Goal: Transaction & Acquisition: Purchase product/service

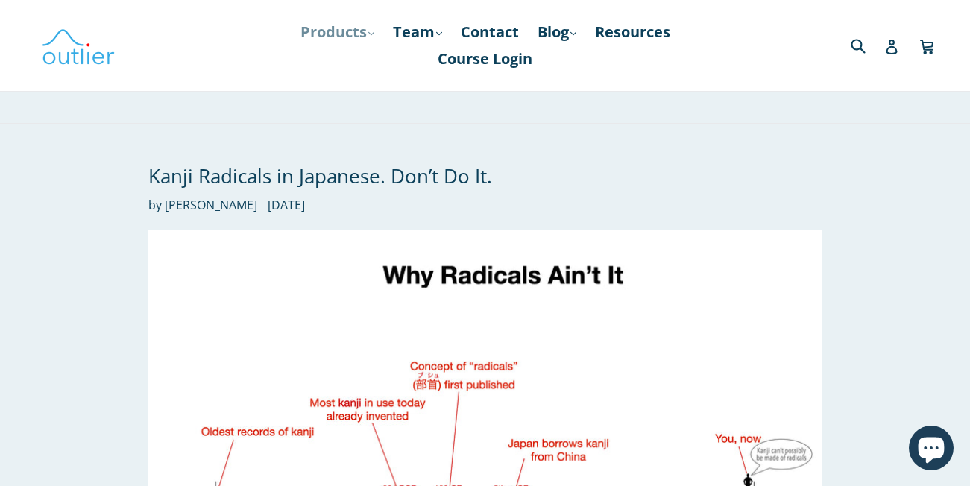
click at [337, 28] on link "Products .cls-1{fill:#231f20} expand" at bounding box center [337, 32] width 89 height 27
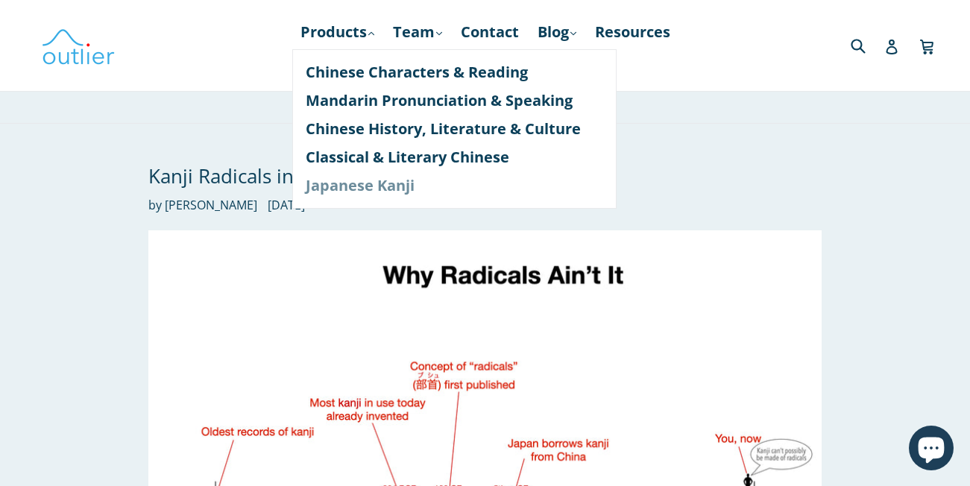
click at [374, 191] on link "Japanese Kanji" at bounding box center [454, 185] width 297 height 28
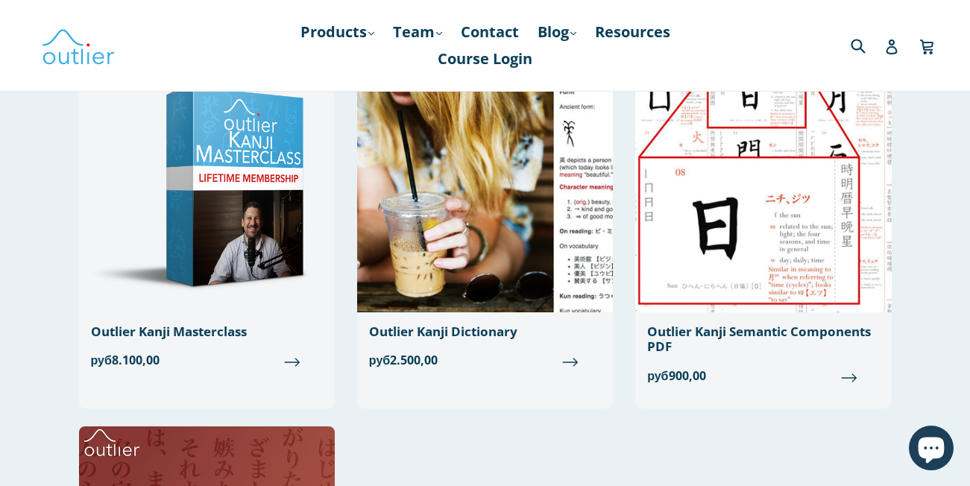
scroll to position [75, 0]
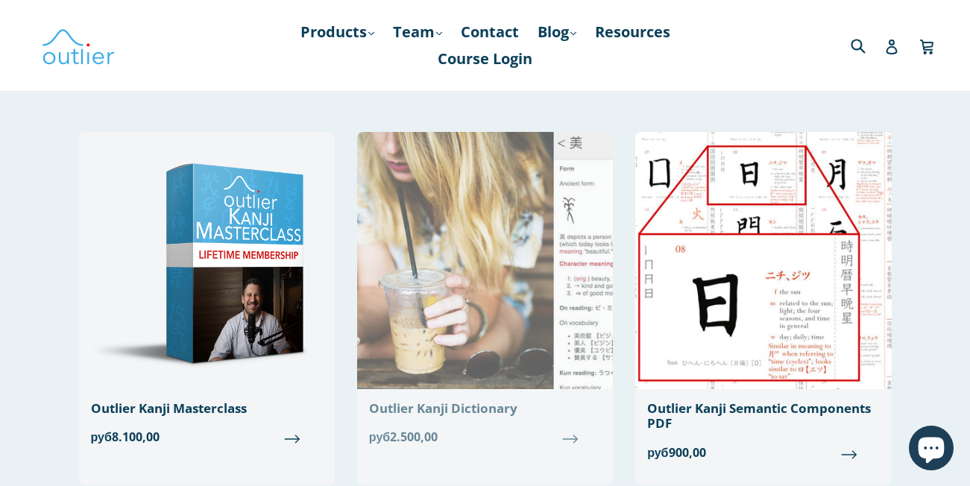
click at [453, 413] on div "Outlier Kanji Dictionary" at bounding box center [485, 408] width 232 height 15
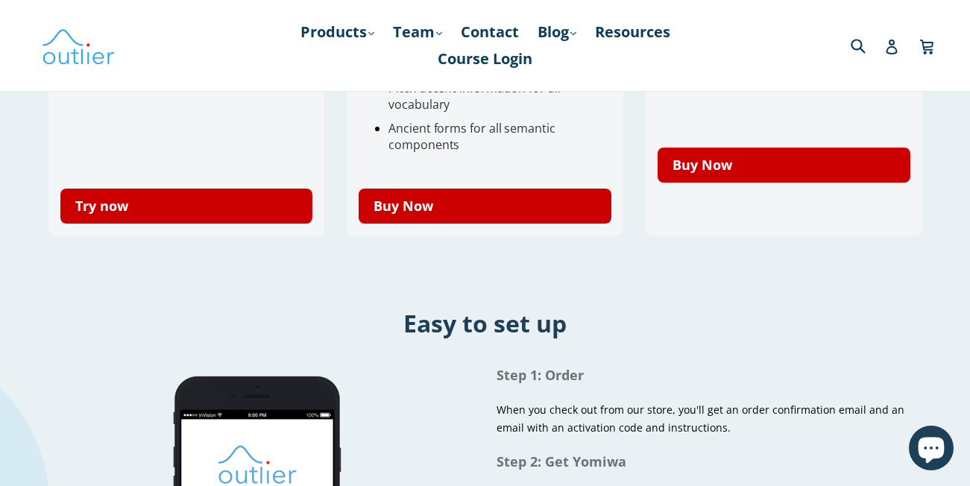
scroll to position [671, 0]
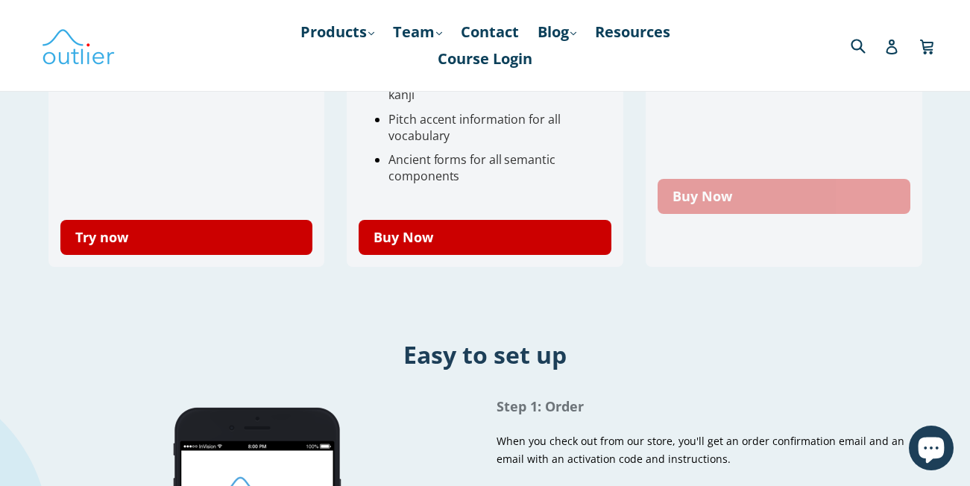
click at [760, 204] on link "Buy Now" at bounding box center [784, 196] width 253 height 35
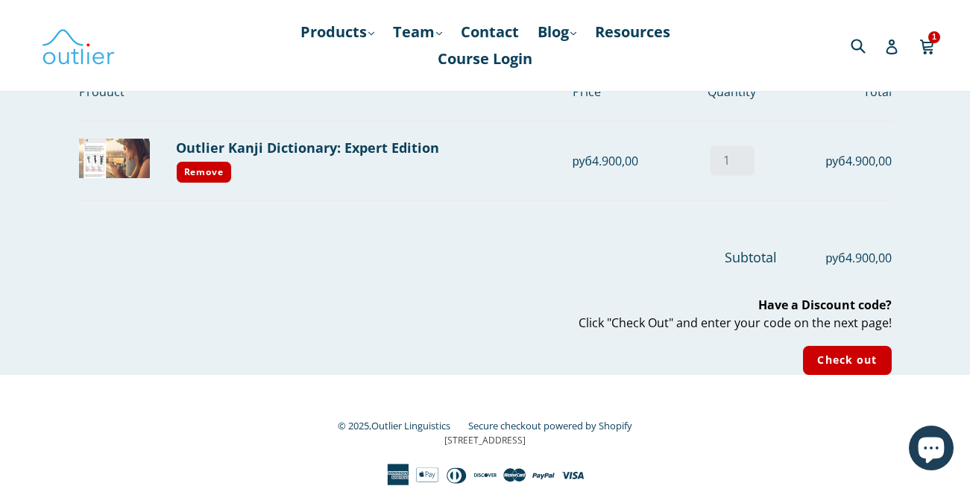
scroll to position [10, 0]
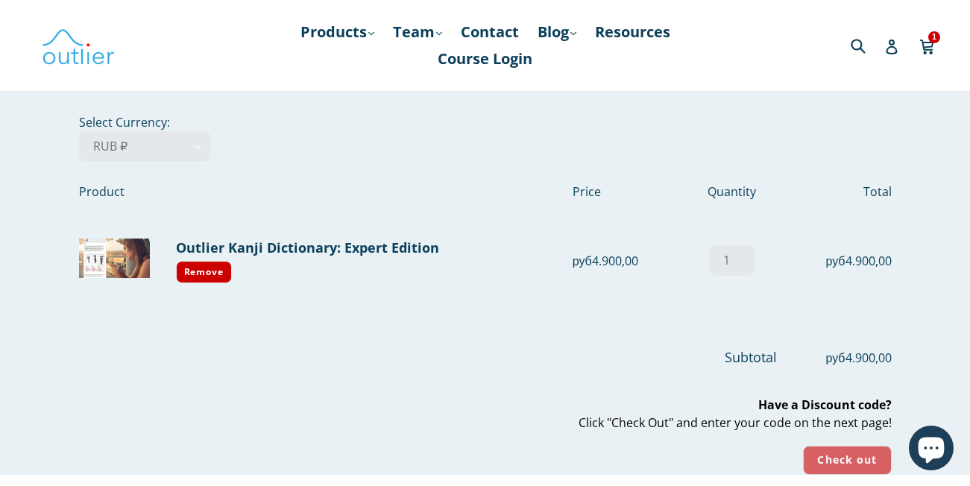
click at [822, 446] on input "Check out" at bounding box center [847, 460] width 88 height 29
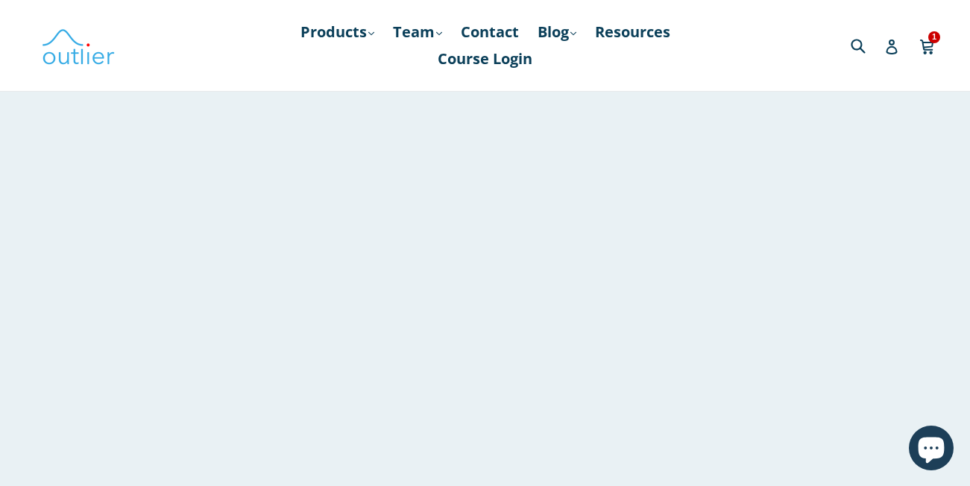
scroll to position [39, 0]
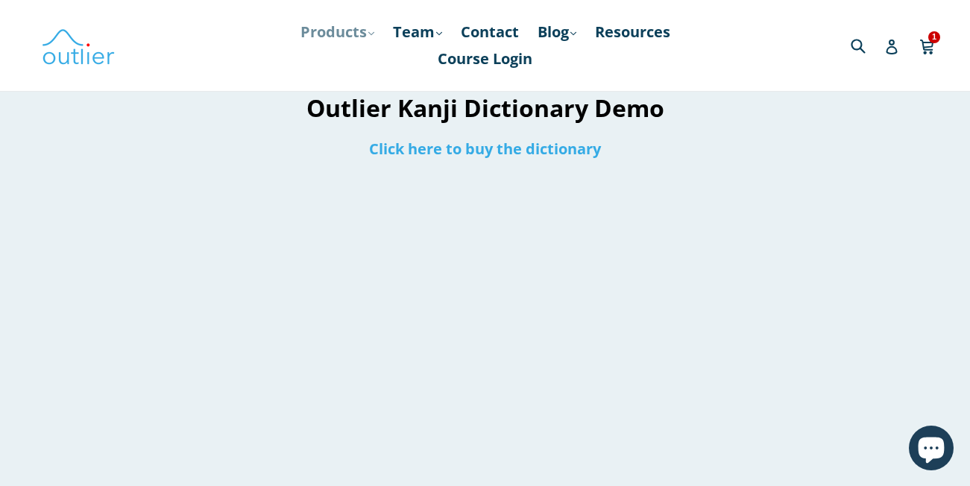
click at [334, 40] on link "Products .cls-1{fill:#231f20} expand" at bounding box center [337, 32] width 89 height 27
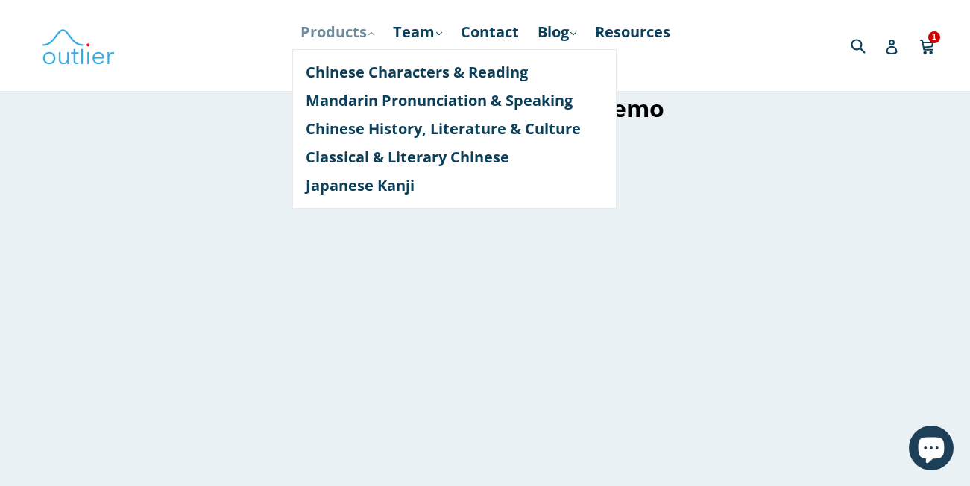
scroll to position [0, 0]
click at [365, 185] on link "Japanese Kanji" at bounding box center [454, 185] width 297 height 28
